Goal: Task Accomplishment & Management: Manage account settings

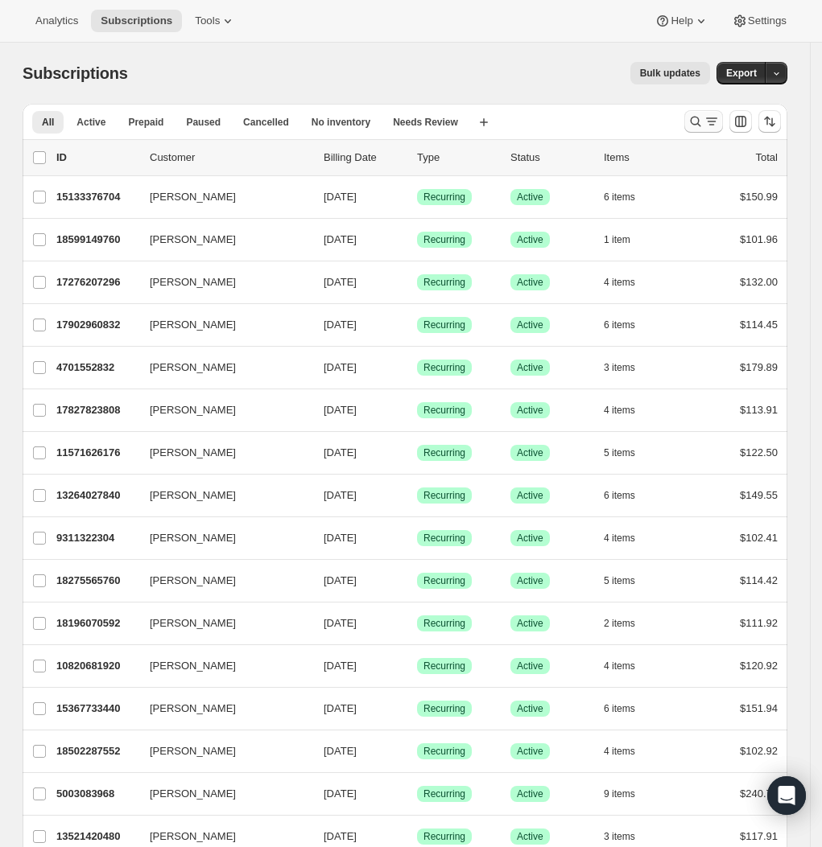
click at [699, 120] on icon "Search and filter results" at bounding box center [695, 121] width 16 height 16
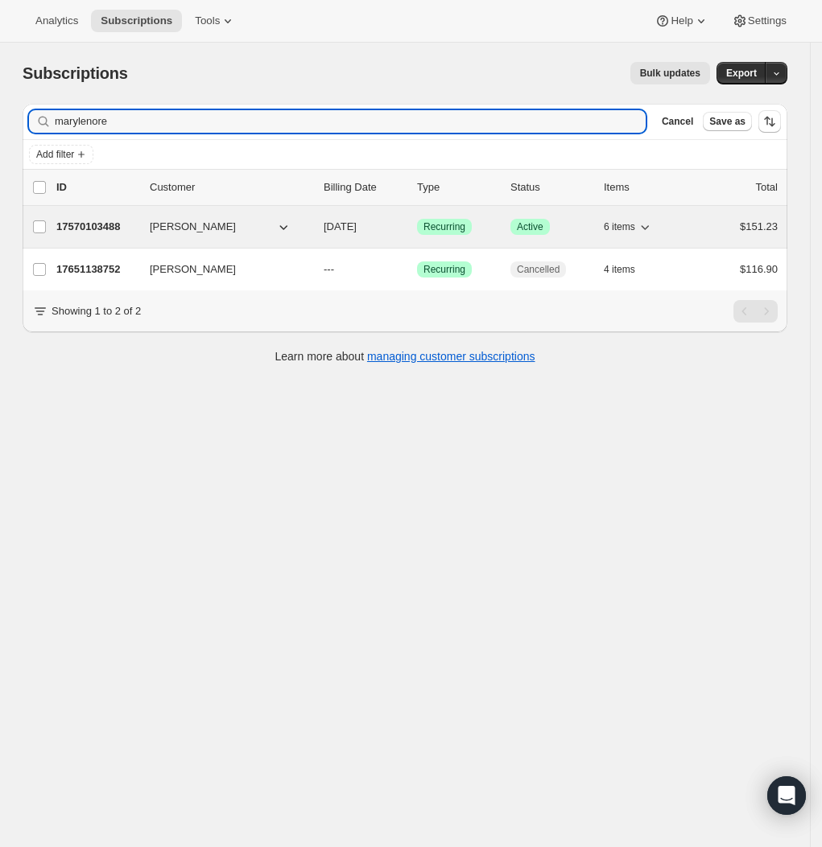
type input "marylenore"
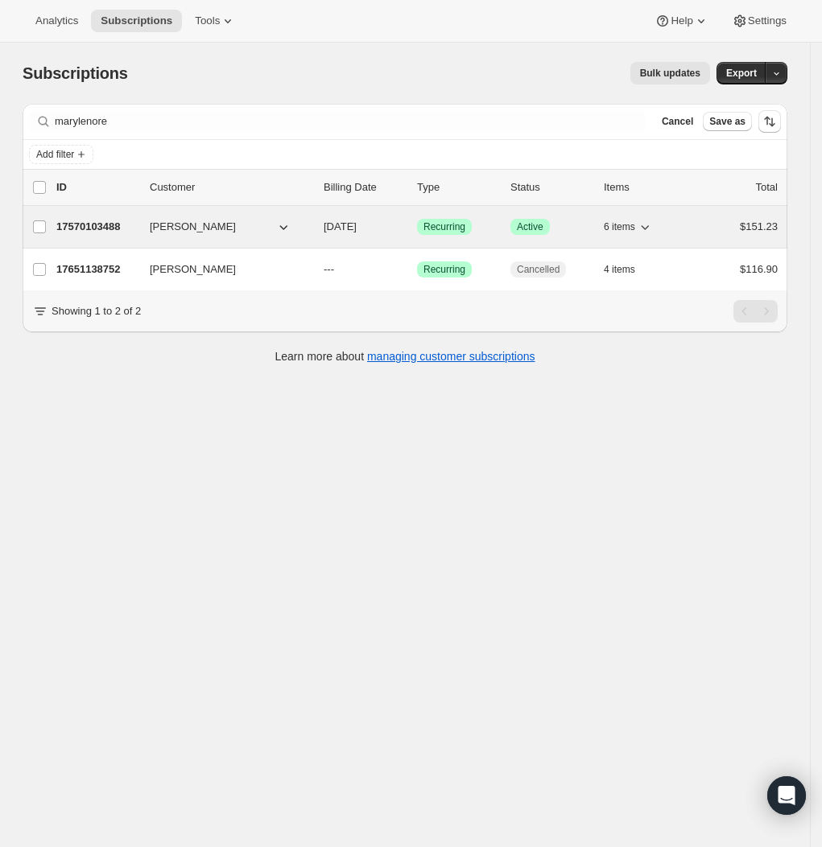
click at [102, 238] on div "17570103488 [PERSON_NAME] [DATE] Success Recurring Success Active 6 items $151.…" at bounding box center [416, 227] width 721 height 23
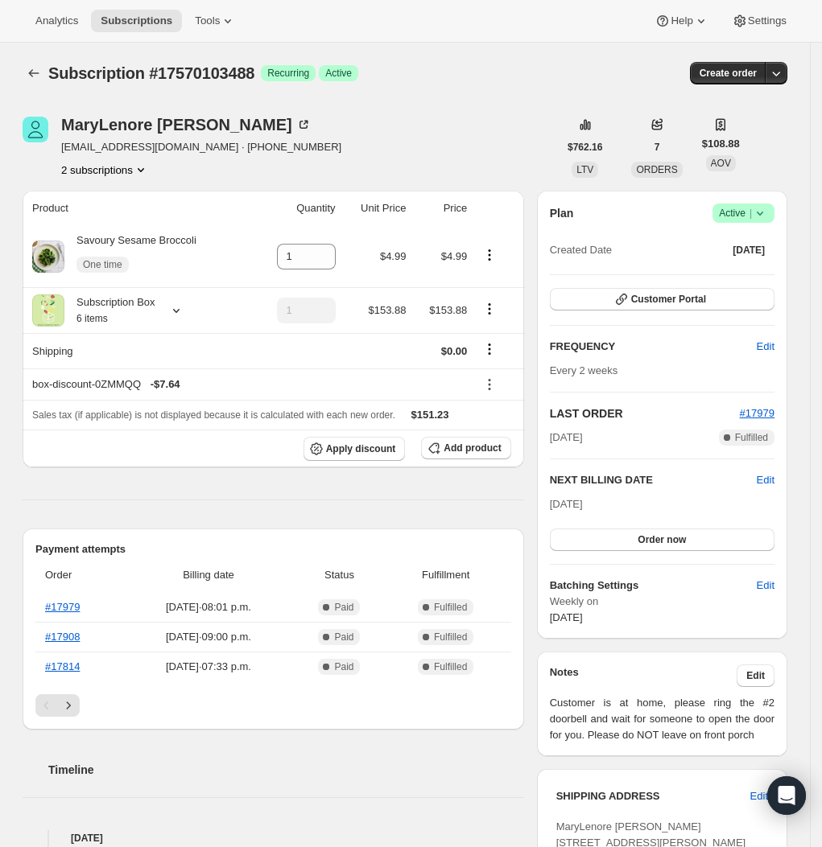
click at [501, 452] on span "Add product" at bounding box center [471, 448] width 57 height 13
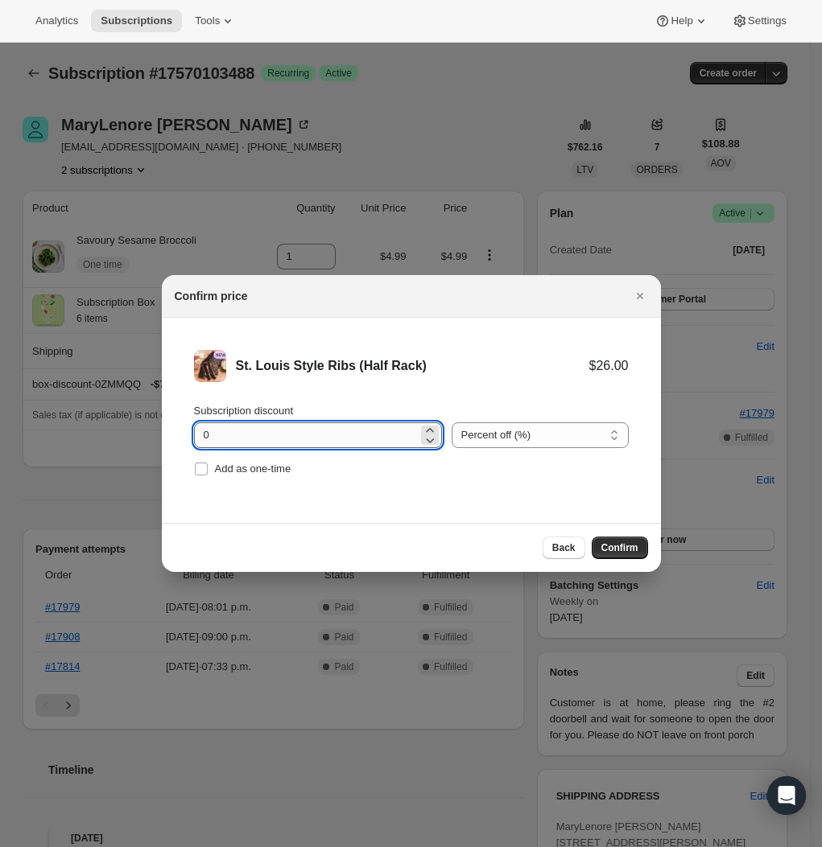
click at [373, 439] on input "0" at bounding box center [306, 435] width 224 height 26
type input "100"
click at [277, 471] on span "Add as one-time" at bounding box center [253, 469] width 76 height 12
click at [208, 471] on input "Add as one-time" at bounding box center [201, 469] width 13 height 13
checkbox input "true"
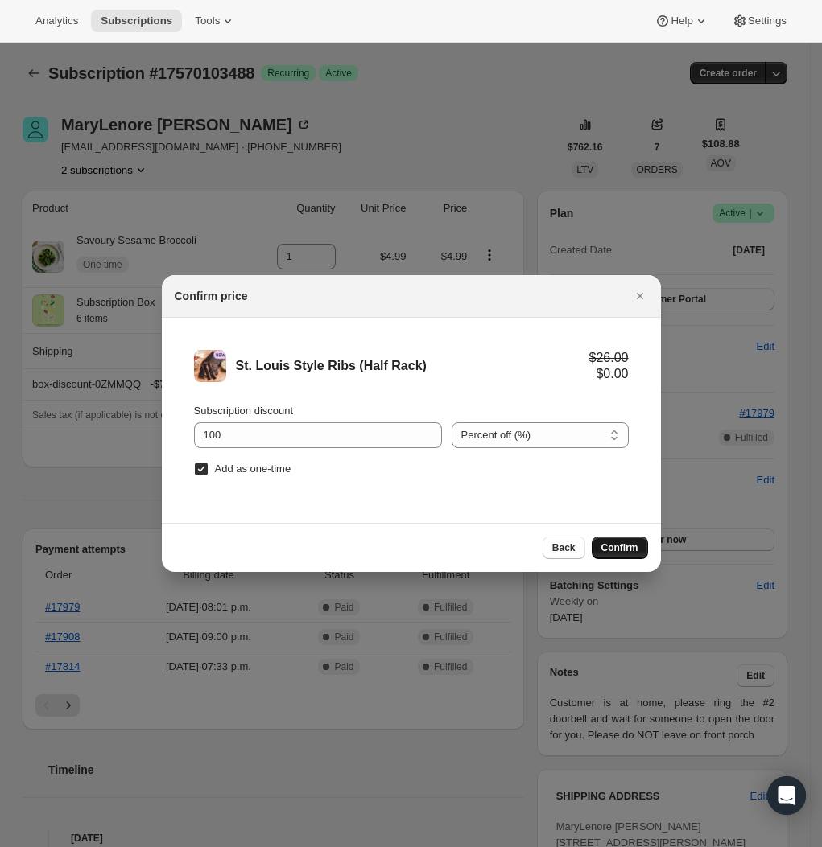
click at [637, 546] on span "Confirm" at bounding box center [619, 548] width 37 height 13
